Goal: Transaction & Acquisition: Book appointment/travel/reservation

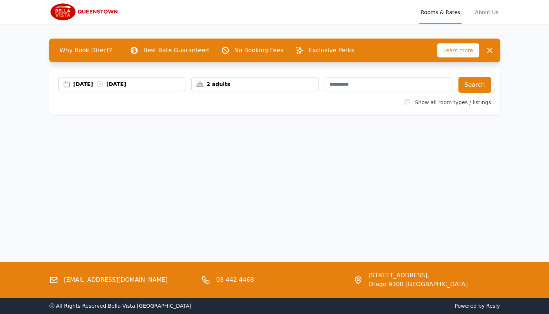
click at [91, 91] on div "[DATE] [DATE]" at bounding box center [122, 84] width 128 height 14
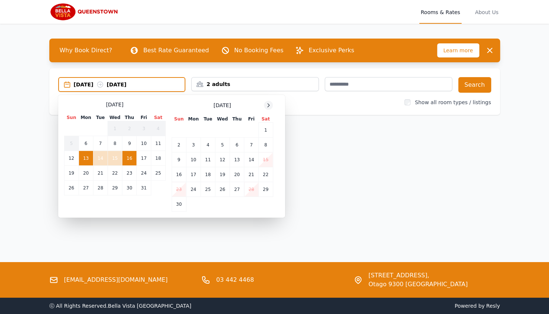
click at [269, 106] on icon at bounding box center [269, 105] width 6 height 6
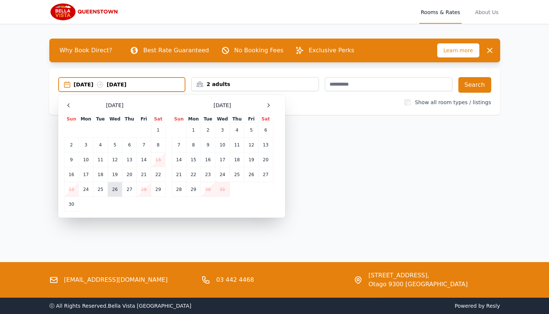
click at [114, 193] on td "26" at bounding box center [115, 189] width 14 height 15
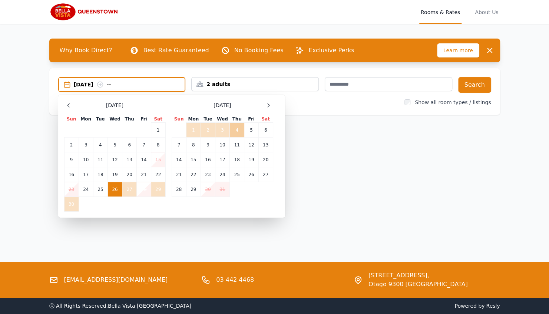
click at [239, 128] on td "4" at bounding box center [237, 130] width 14 height 15
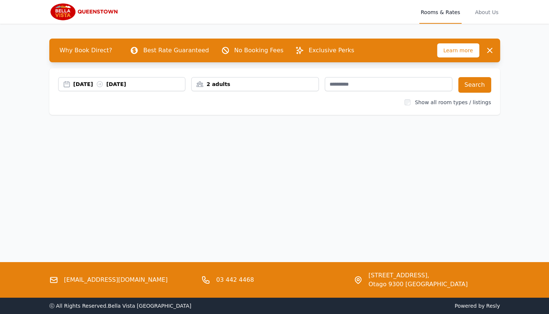
click at [269, 89] on div "2 adults" at bounding box center [255, 84] width 128 height 14
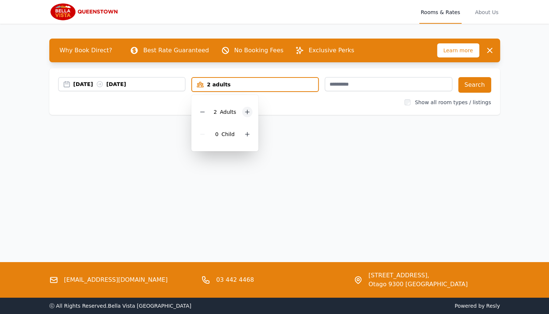
click at [247, 111] on icon at bounding box center [247, 112] width 6 height 6
click at [246, 137] on icon at bounding box center [247, 134] width 6 height 6
click at [203, 133] on icon at bounding box center [203, 134] width 6 height 6
click at [301, 129] on div "Why Book Direct? Best Rate Guaranteed No Booking Fees Exclusive Perks Learn mor…" at bounding box center [274, 80] width 475 height 112
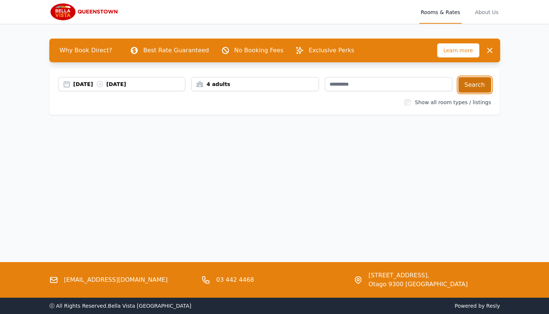
click at [471, 85] on button "Search" at bounding box center [475, 85] width 33 height 16
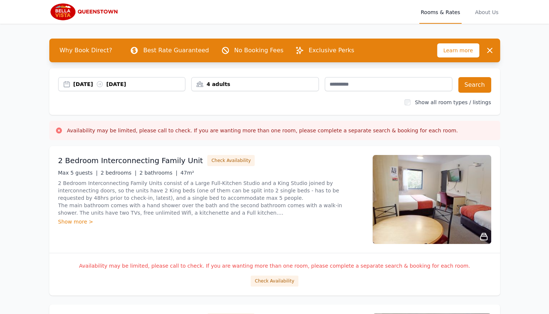
click at [437, 180] on img at bounding box center [432, 199] width 119 height 89
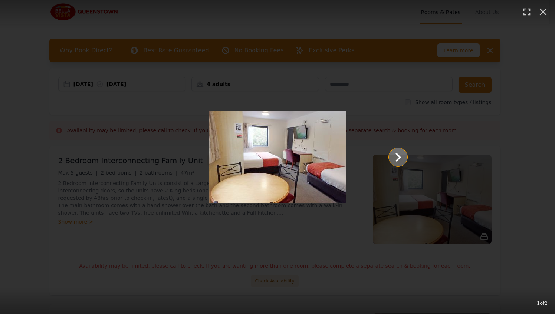
click at [393, 160] on icon "Show slide 2 of 2" at bounding box center [398, 157] width 18 height 18
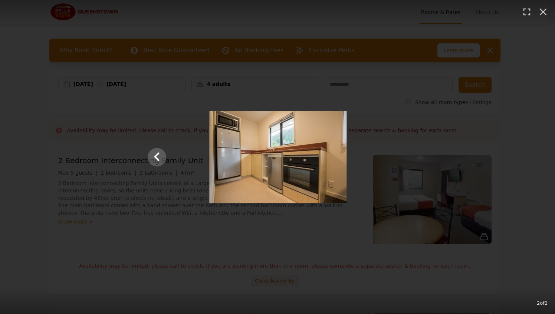
click at [393, 160] on div at bounding box center [278, 157] width 275 height 92
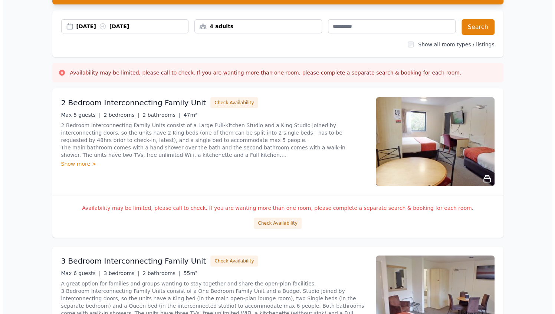
scroll to position [48, 0]
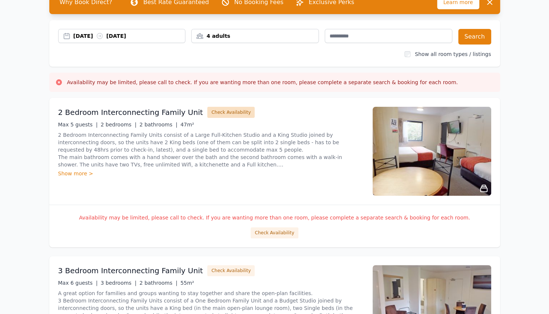
click at [226, 111] on button "Check Availability" at bounding box center [230, 112] width 47 height 11
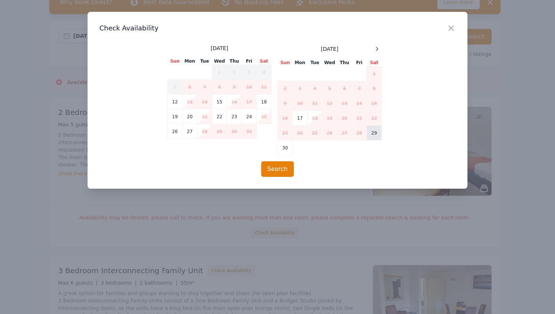
click at [373, 131] on td "29" at bounding box center [374, 133] width 15 height 15
click at [378, 48] on icon at bounding box center [377, 49] width 6 height 6
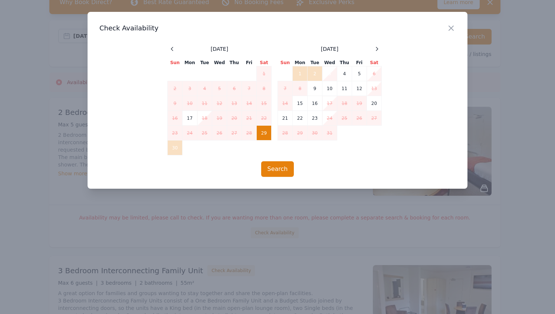
click at [329, 70] on td "3" at bounding box center [329, 73] width 15 height 15
click at [277, 167] on button "Search" at bounding box center [277, 169] width 33 height 16
